Goal: Find specific page/section: Find specific page/section

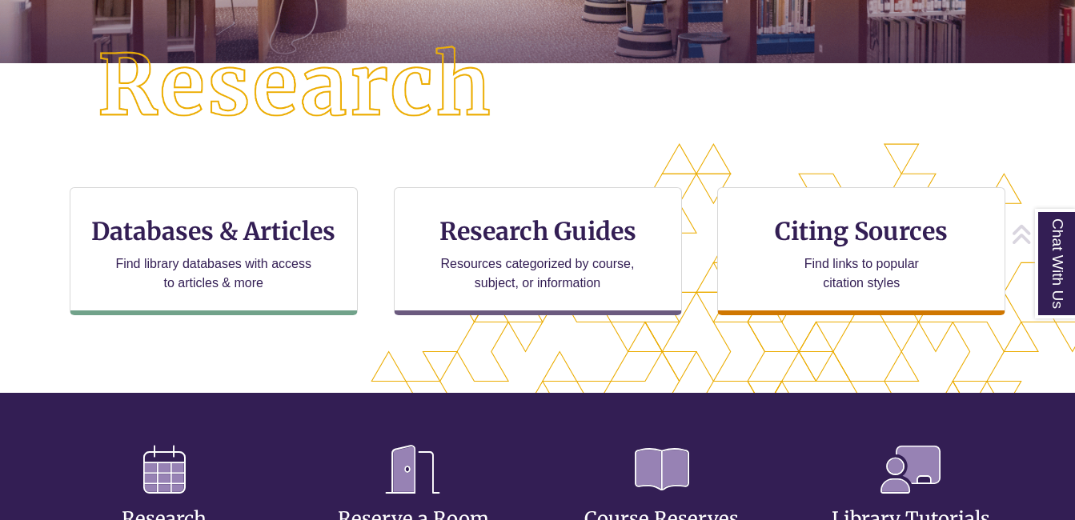
scroll to position [402, 0]
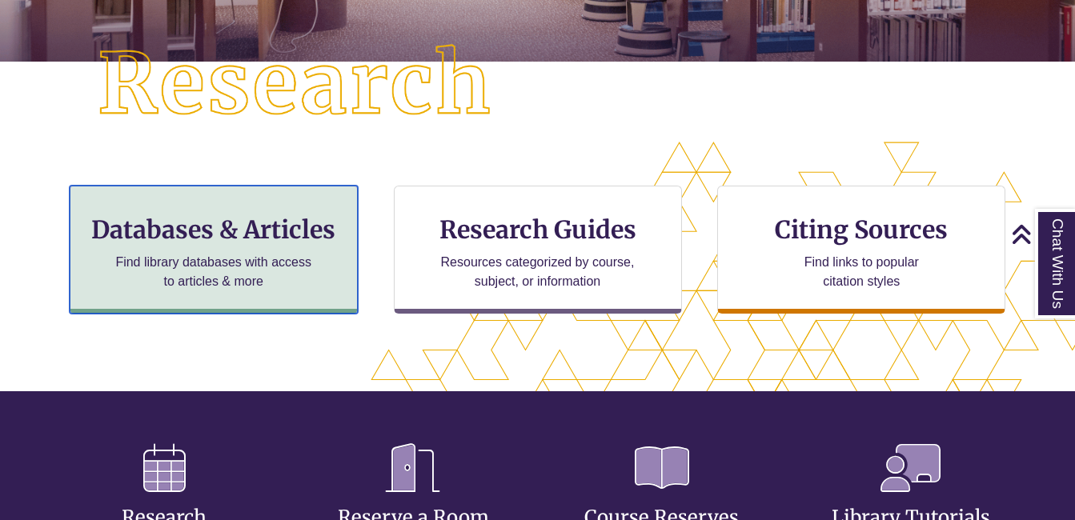
click at [258, 219] on h3 "Databases & Articles" at bounding box center [213, 230] width 261 height 30
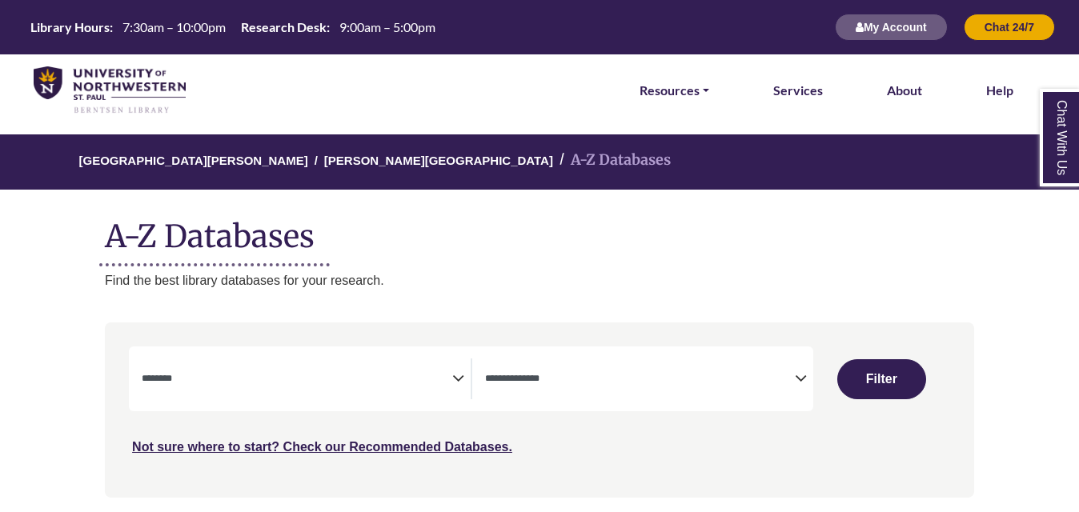
select select "Database Subject Filter"
select select "Database Types Filter"
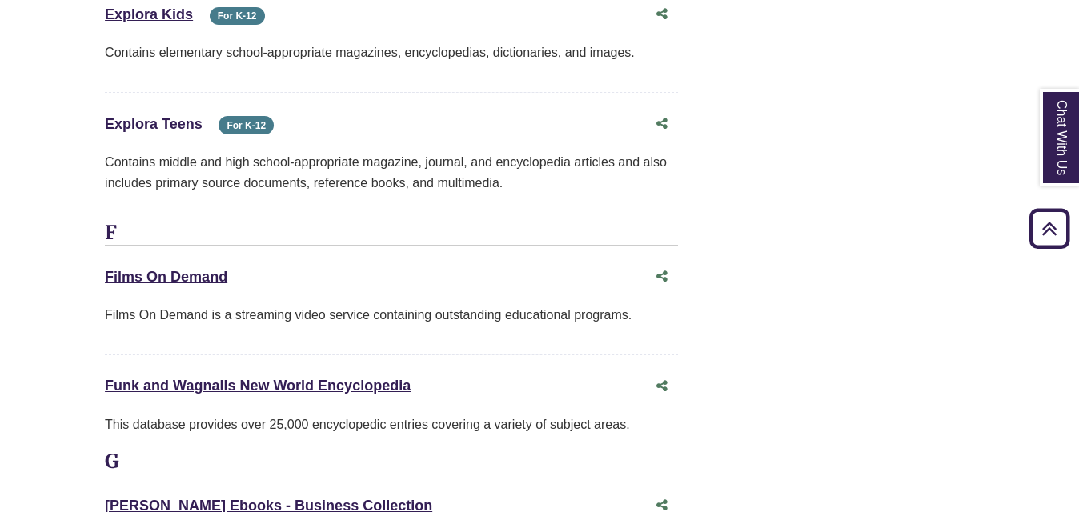
scroll to position [5953, 0]
click at [217, 268] on link "Films On Demand This link opens in a new window" at bounding box center [166, 276] width 122 height 16
